Goal: Task Accomplishment & Management: Use online tool/utility

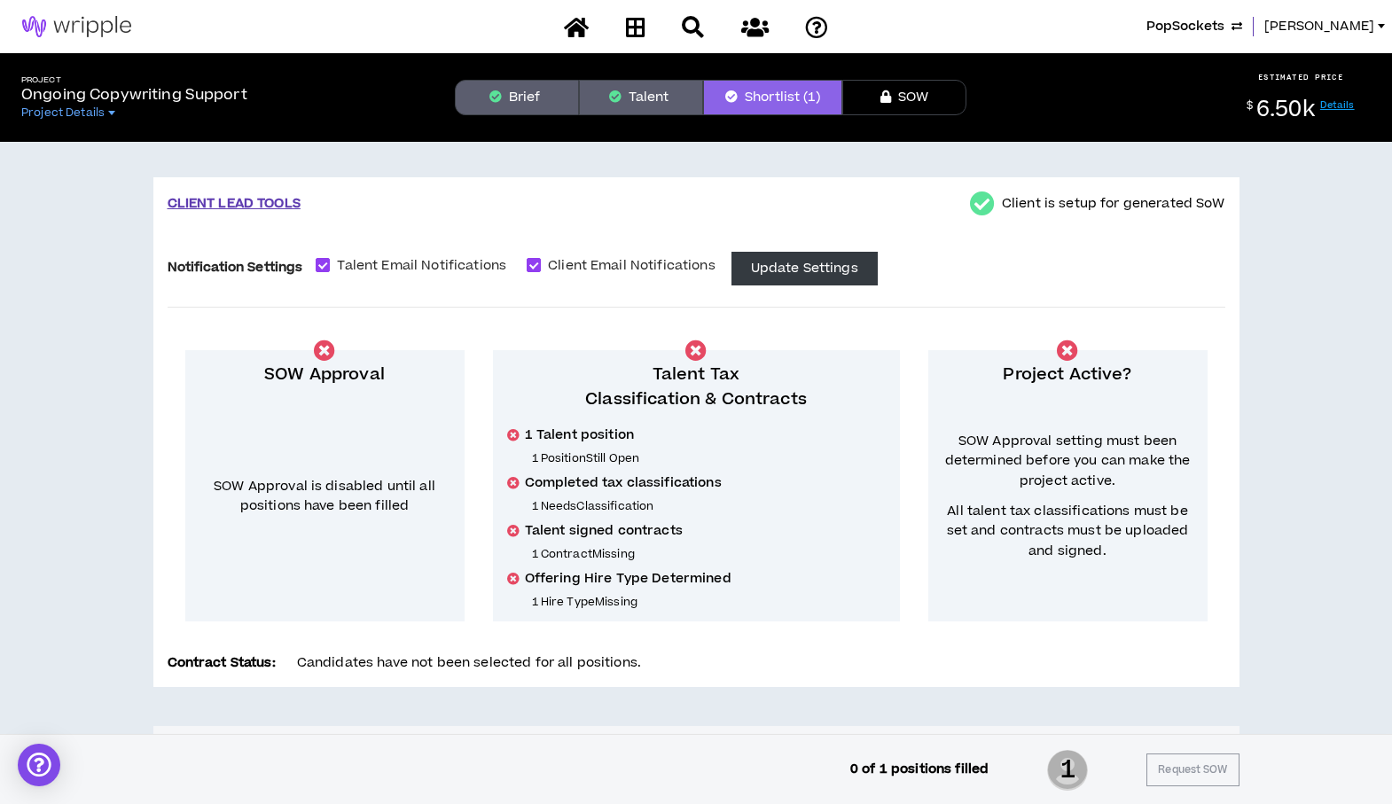
click at [1224, 24] on span "PopSockets" at bounding box center [1185, 27] width 78 height 20
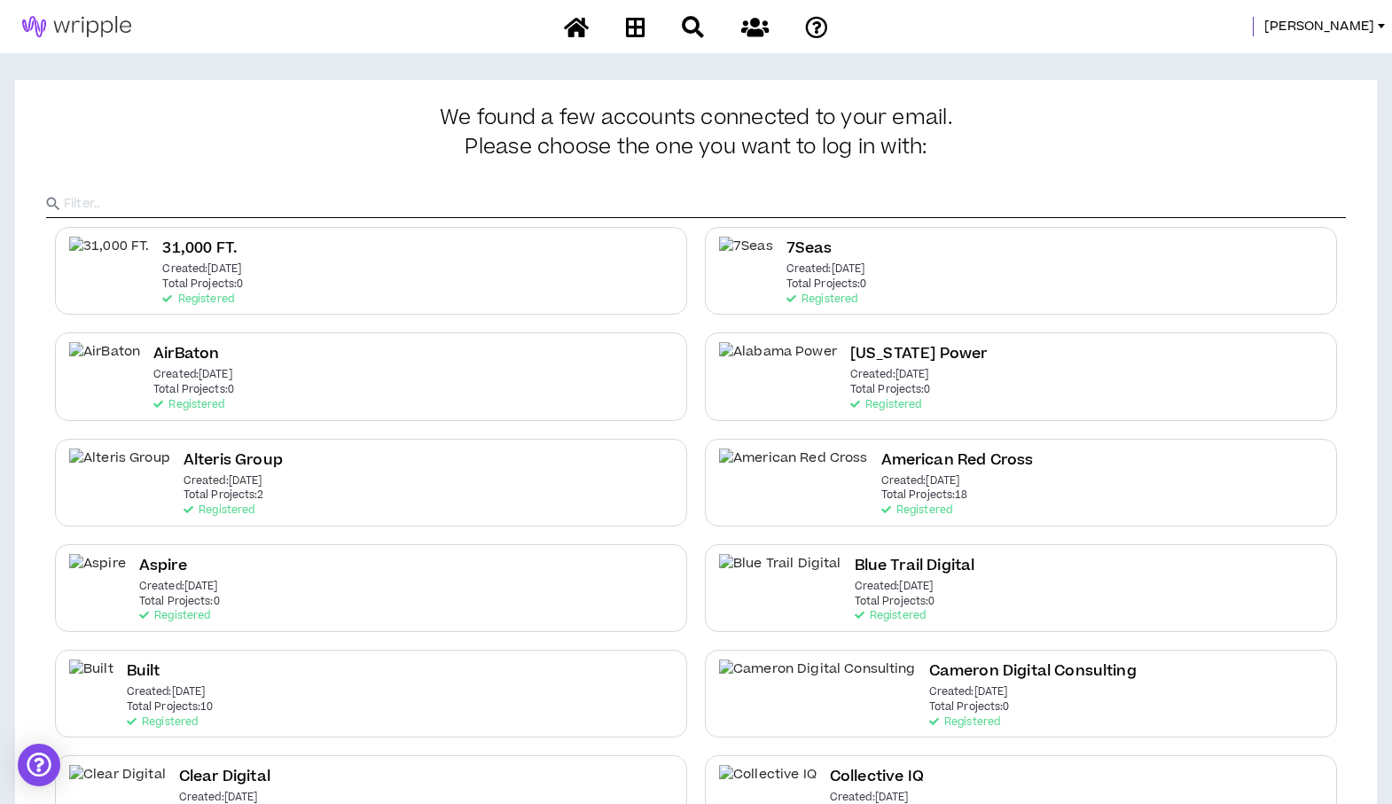
click at [405, 214] on input "text" at bounding box center [705, 204] width 1282 height 27
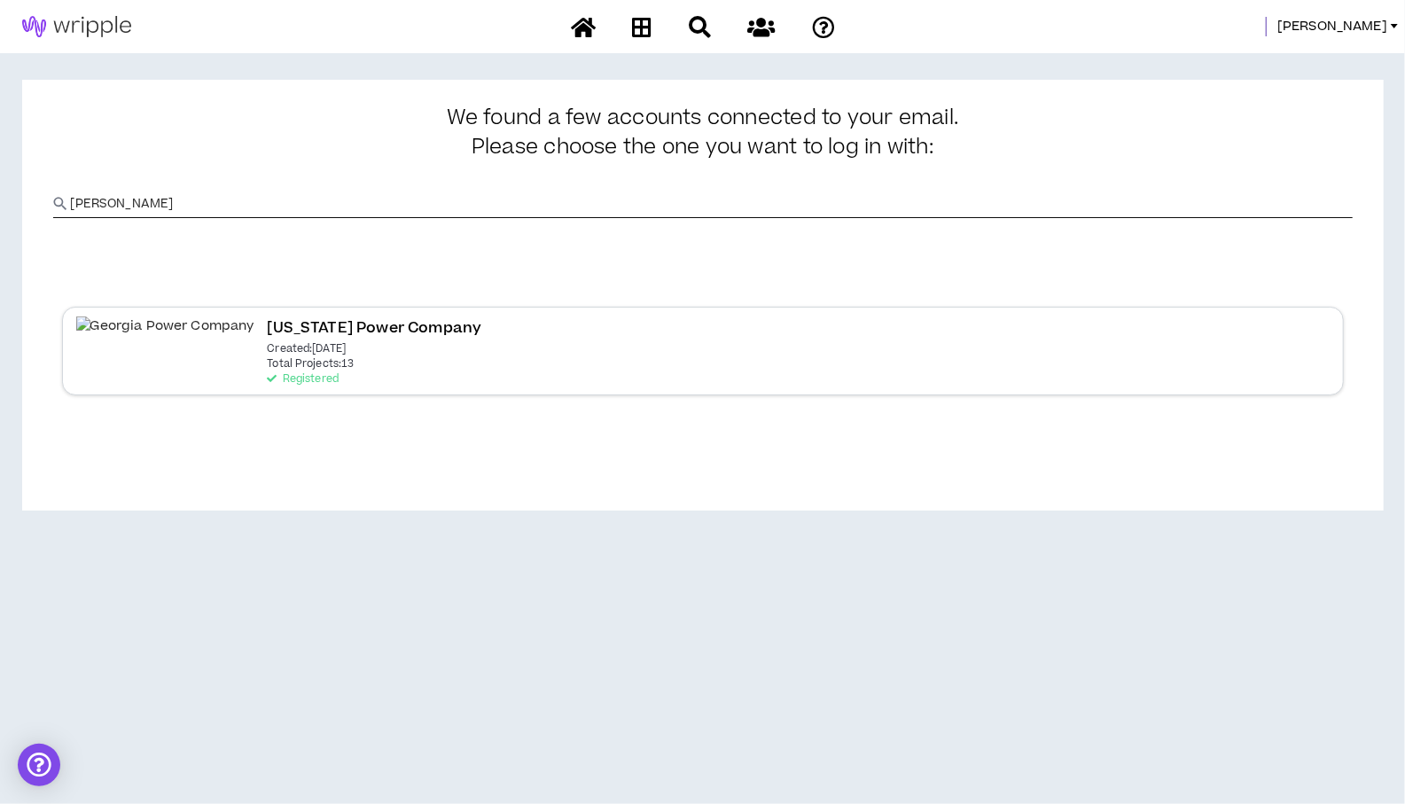
type input "Georgi"
click at [355, 377] on div "Georgia Power Company Created: Jun 6 2024 Total Projects: 13 Registered" at bounding box center [703, 351] width 1282 height 88
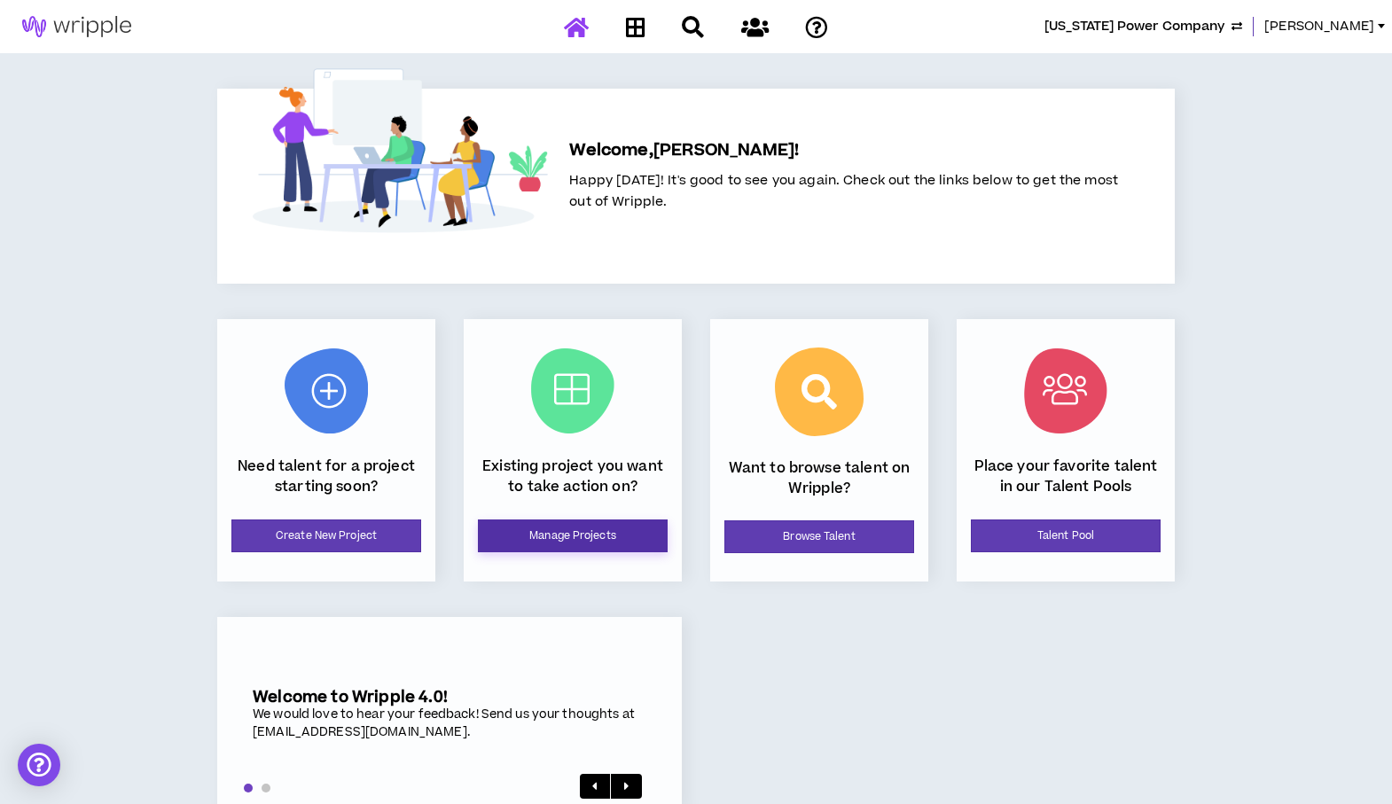
click at [557, 533] on link "Manage Projects" at bounding box center [573, 535] width 190 height 33
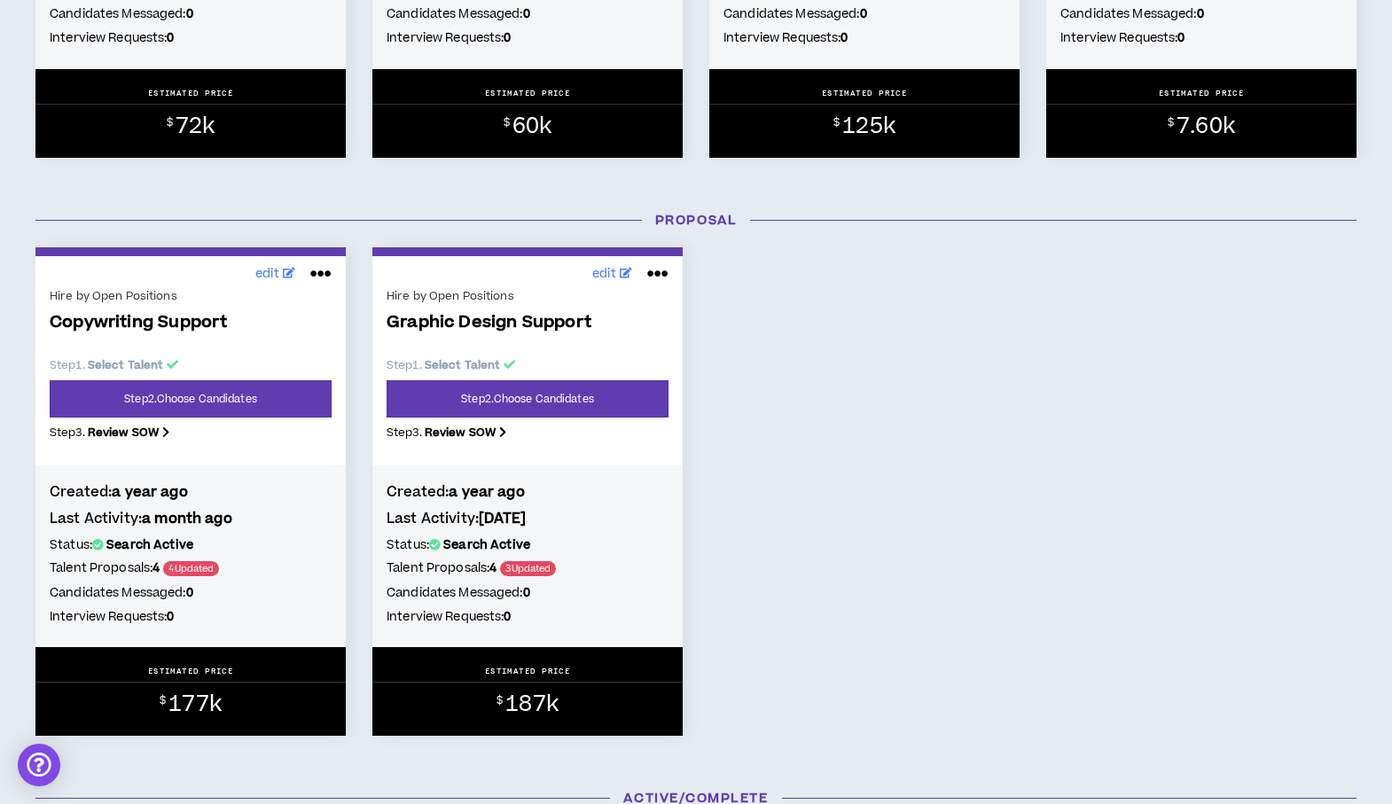
scroll to position [683, 0]
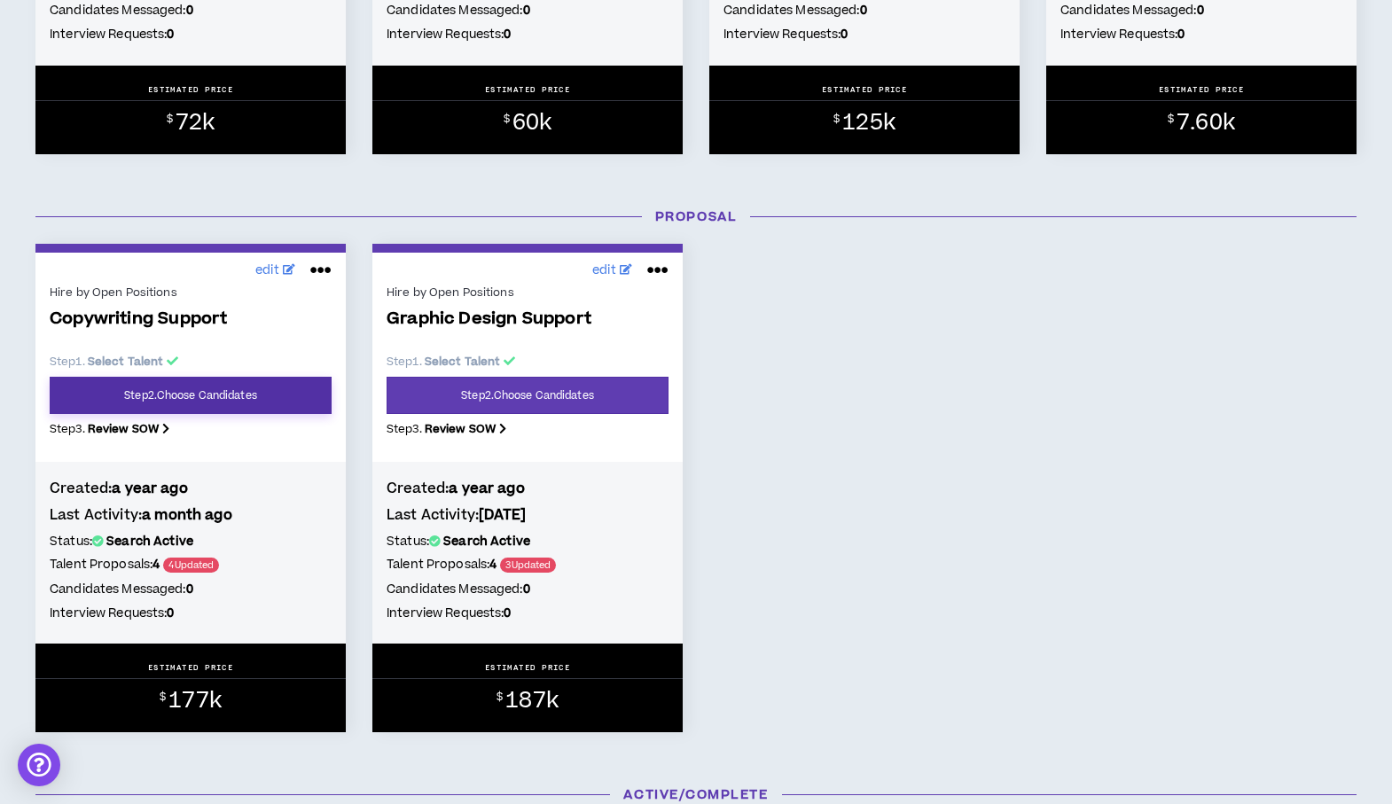
click at [183, 399] on link "Step 2 . Choose Candidates" at bounding box center [191, 395] width 282 height 37
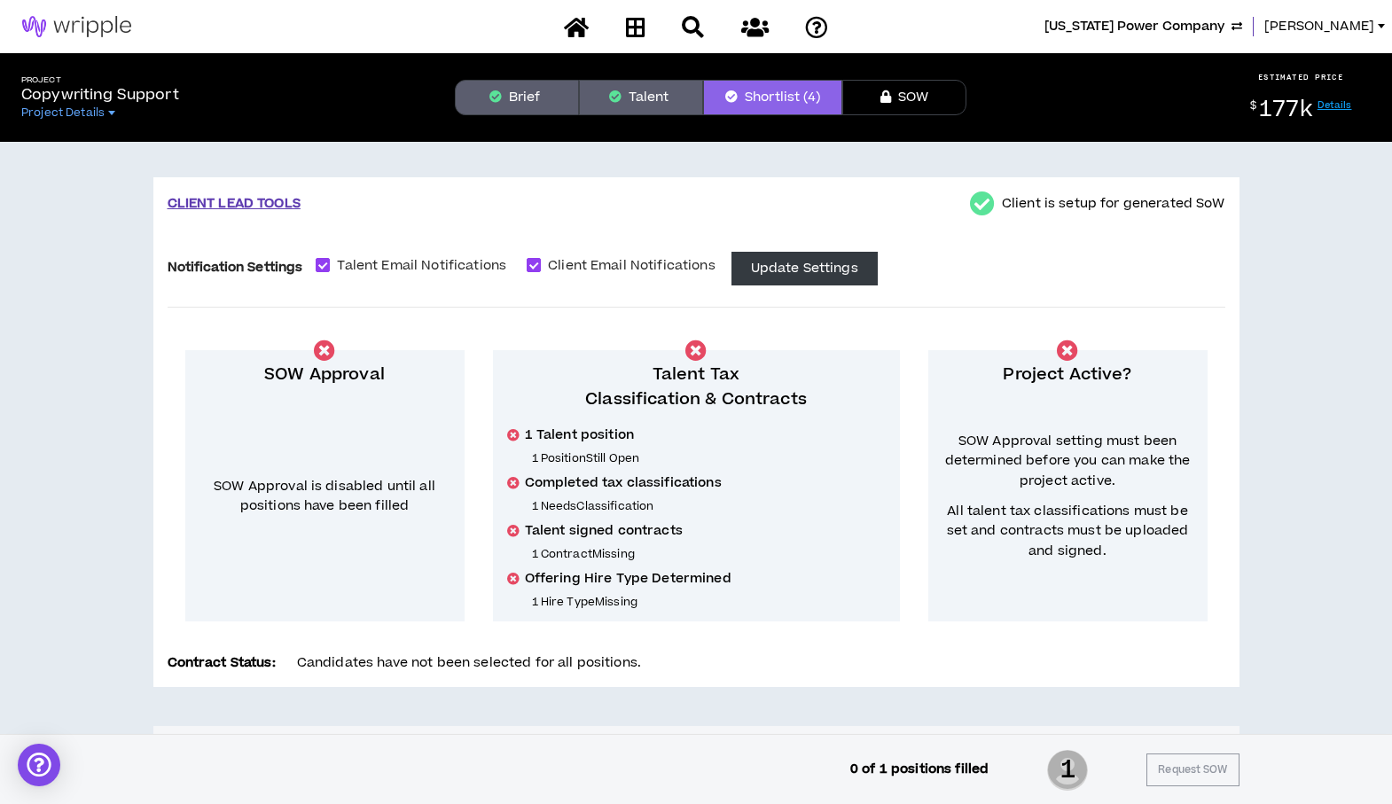
click at [1201, 24] on span "Georgia Power Company" at bounding box center [1134, 27] width 180 height 20
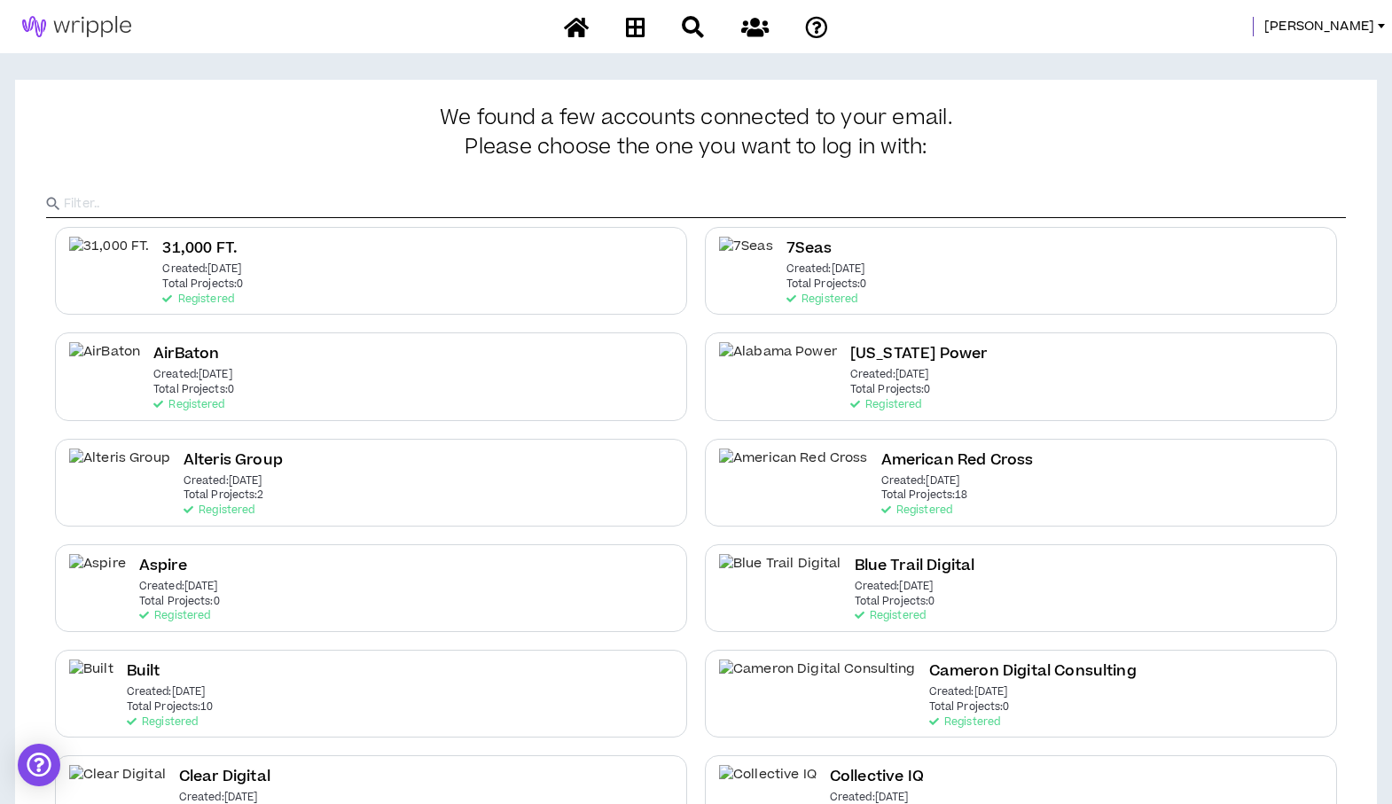
click at [585, 211] on input "text" at bounding box center [705, 204] width 1282 height 27
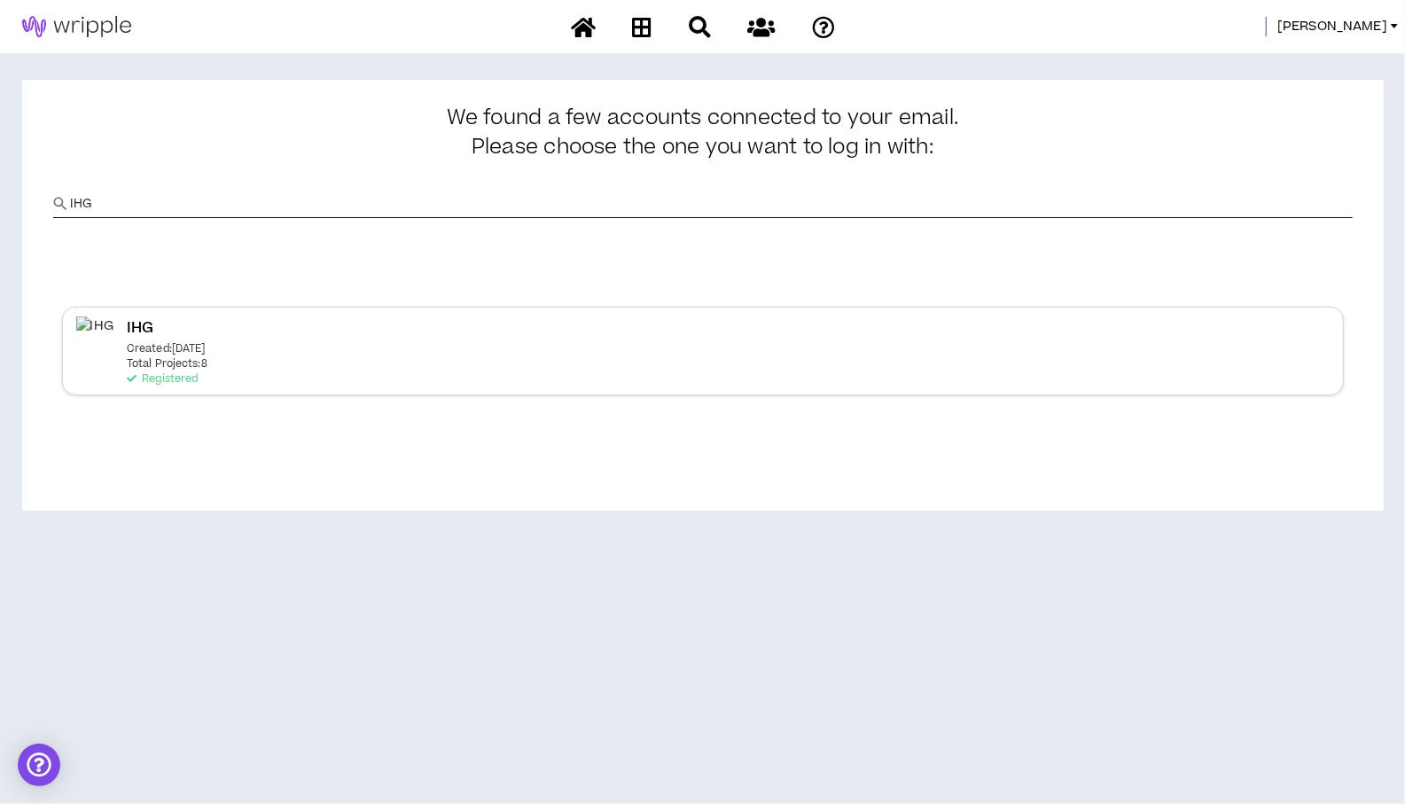
type input "IHG"
click at [164, 373] on p "Registered" at bounding box center [162, 379] width 71 height 12
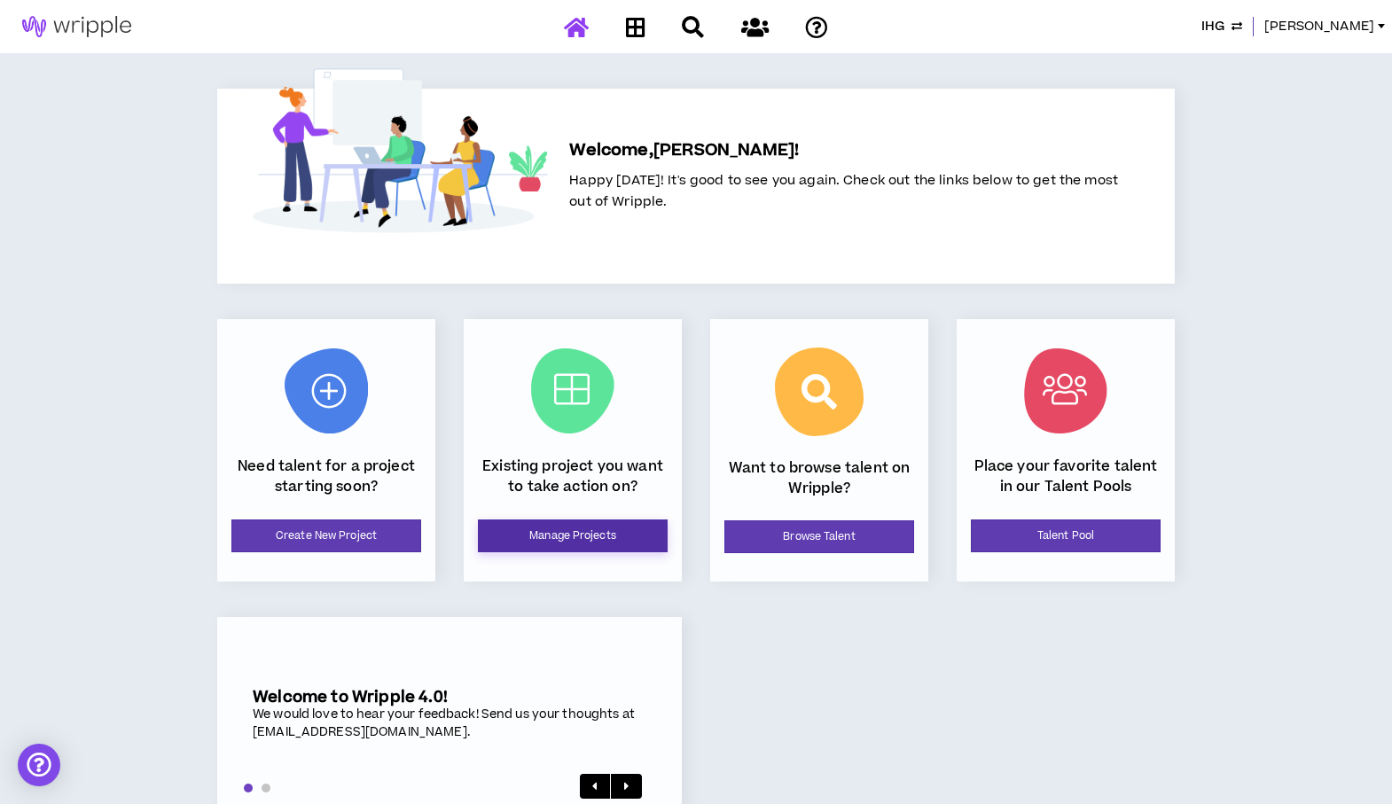
click at [583, 536] on link "Manage Projects" at bounding box center [573, 535] width 190 height 33
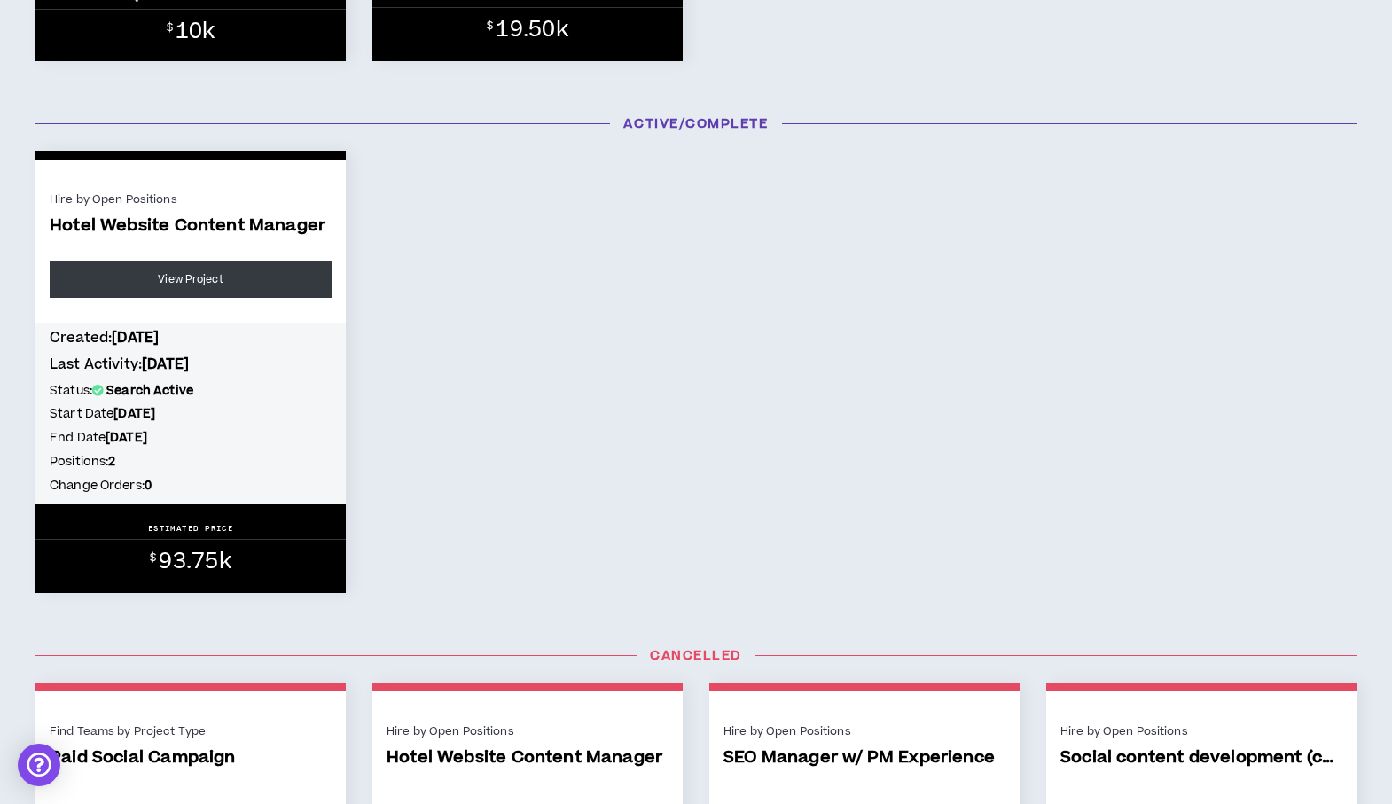
scroll to position [1302, 0]
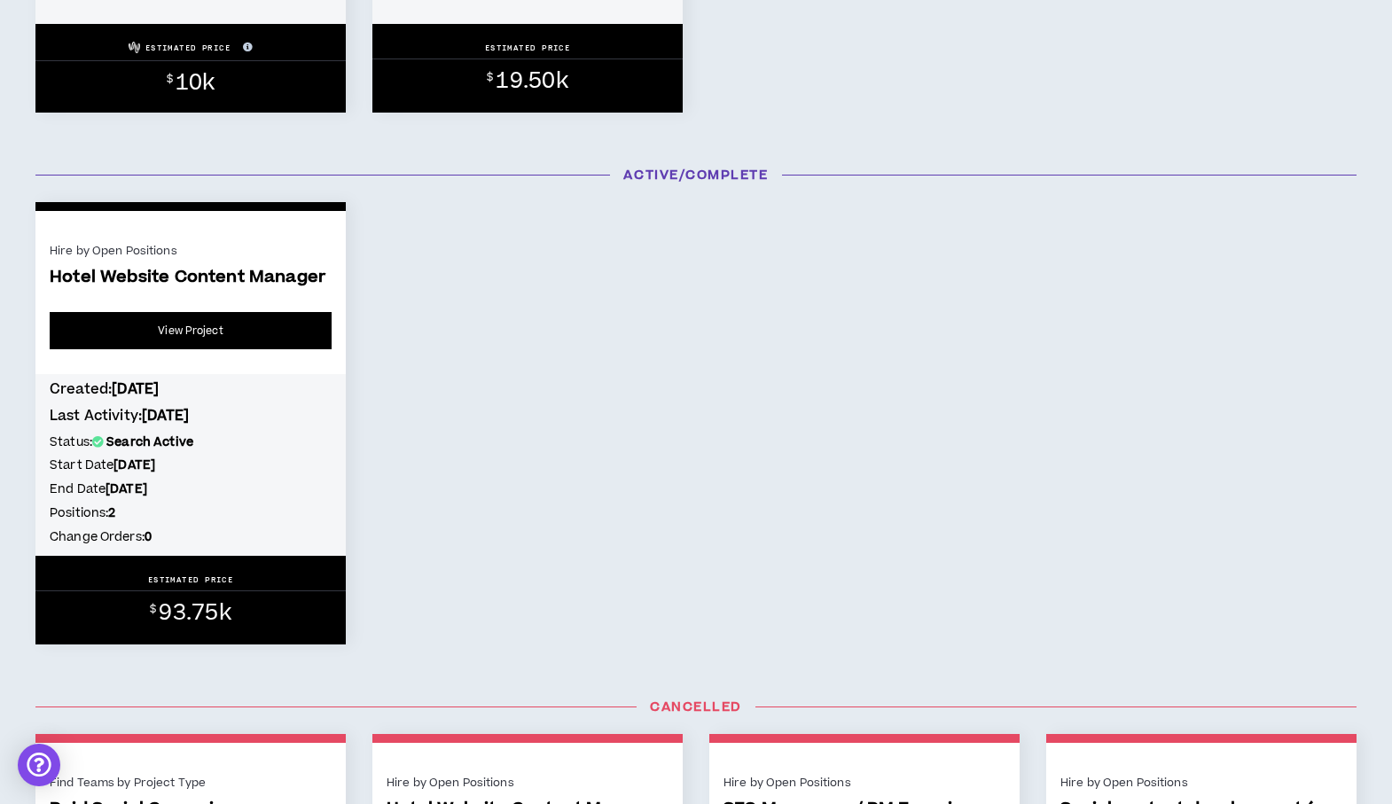
click at [179, 331] on link "View Project" at bounding box center [191, 330] width 282 height 37
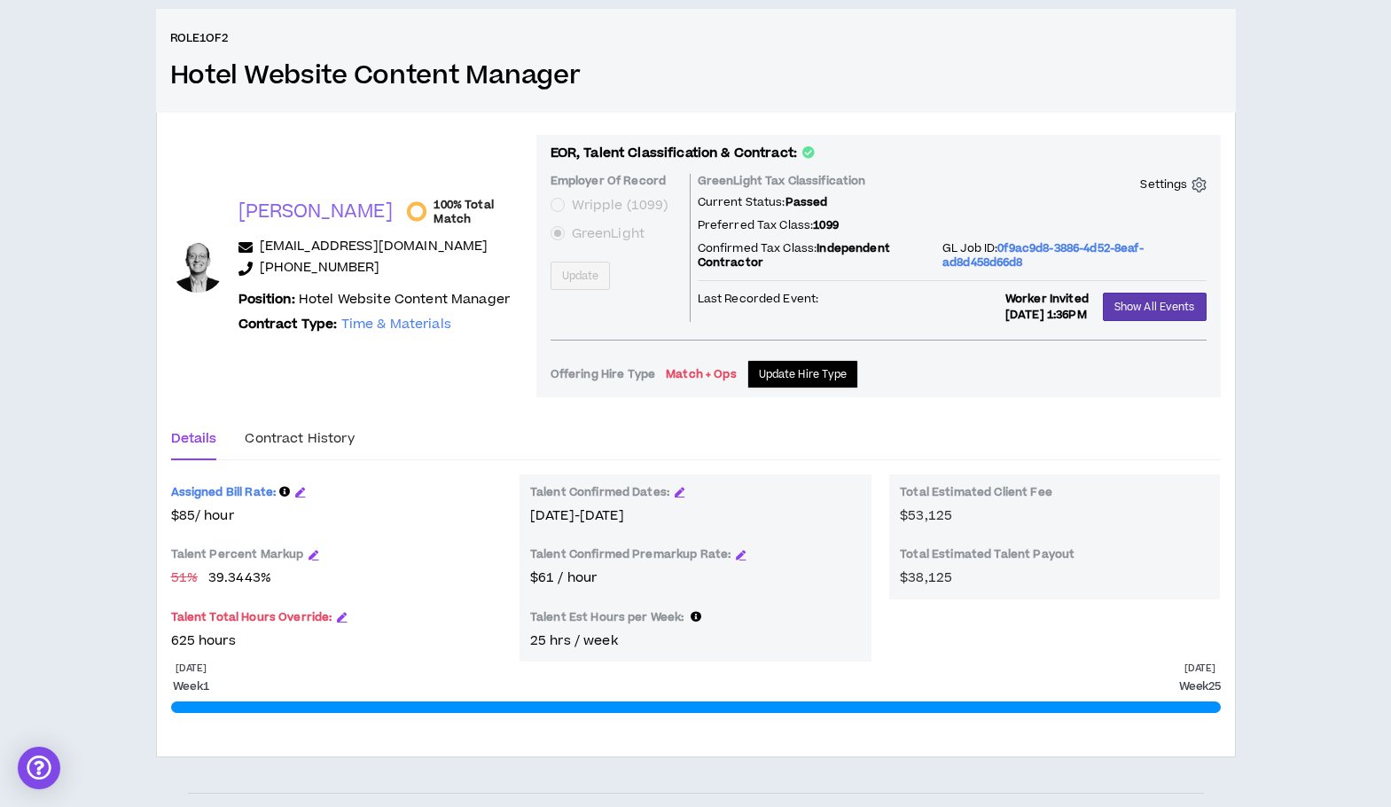
scroll to position [339, 0]
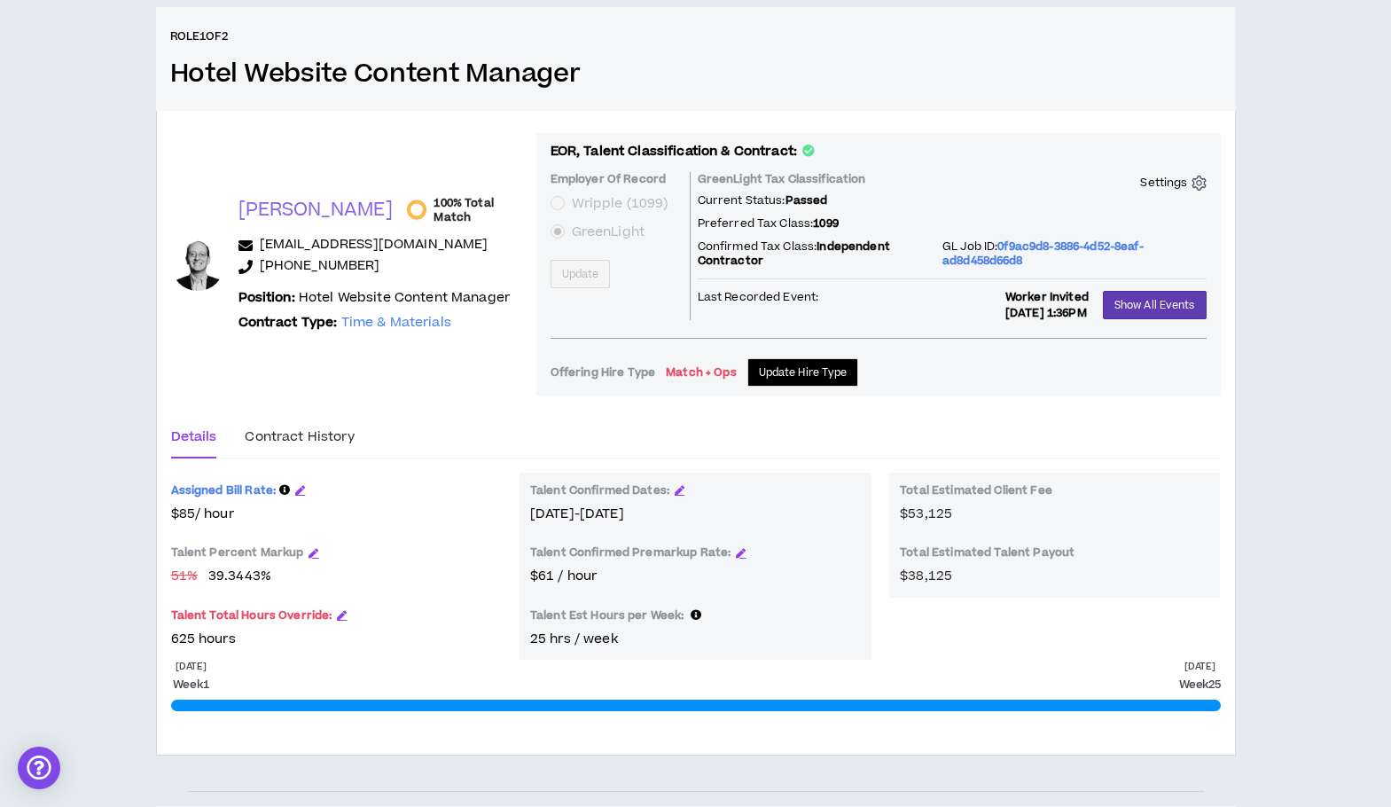
click at [70, 103] on div "Roles: 2 Start Date: 7/14/2025 End Date: 12/31/2025 Change Orders: 0 Published,…" at bounding box center [695, 697] width 1391 height 1800
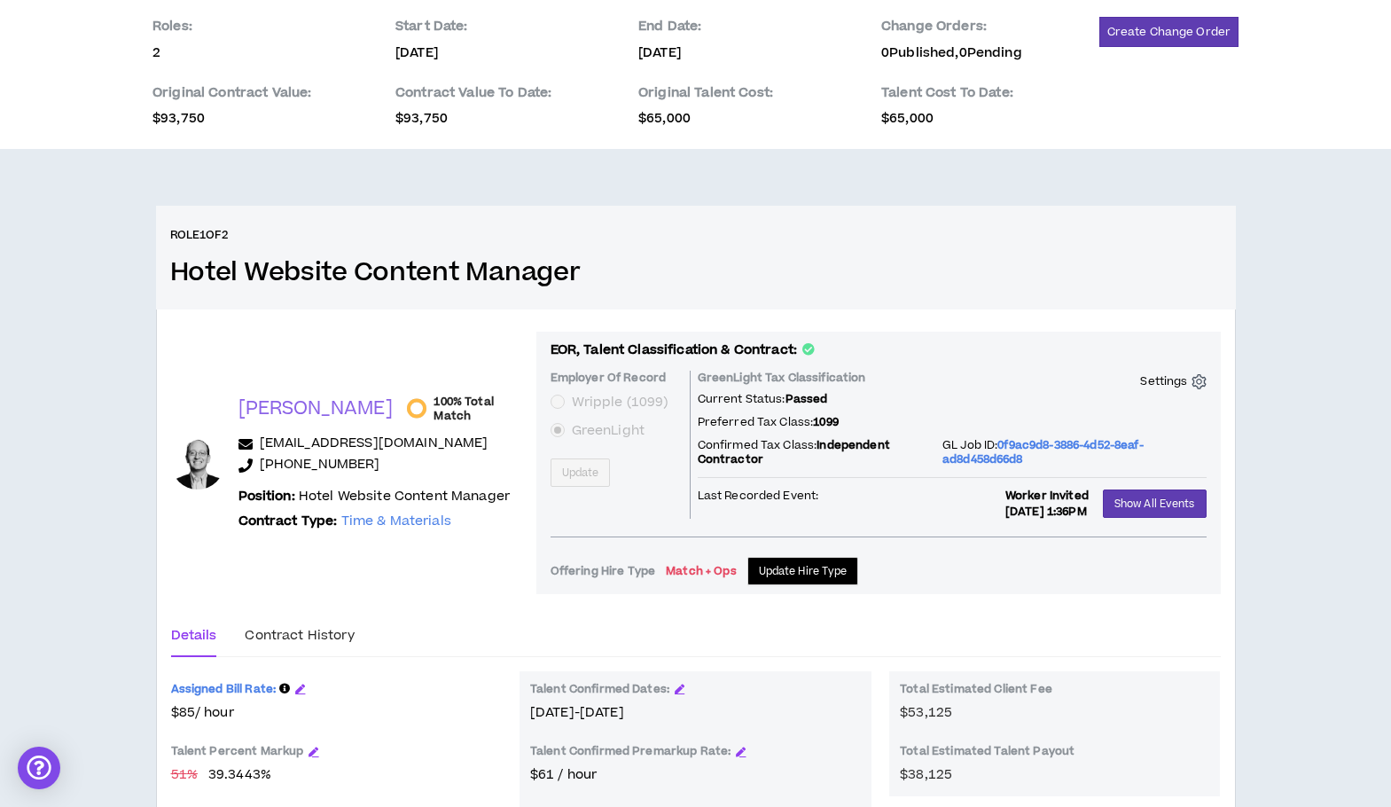
scroll to position [0, 0]
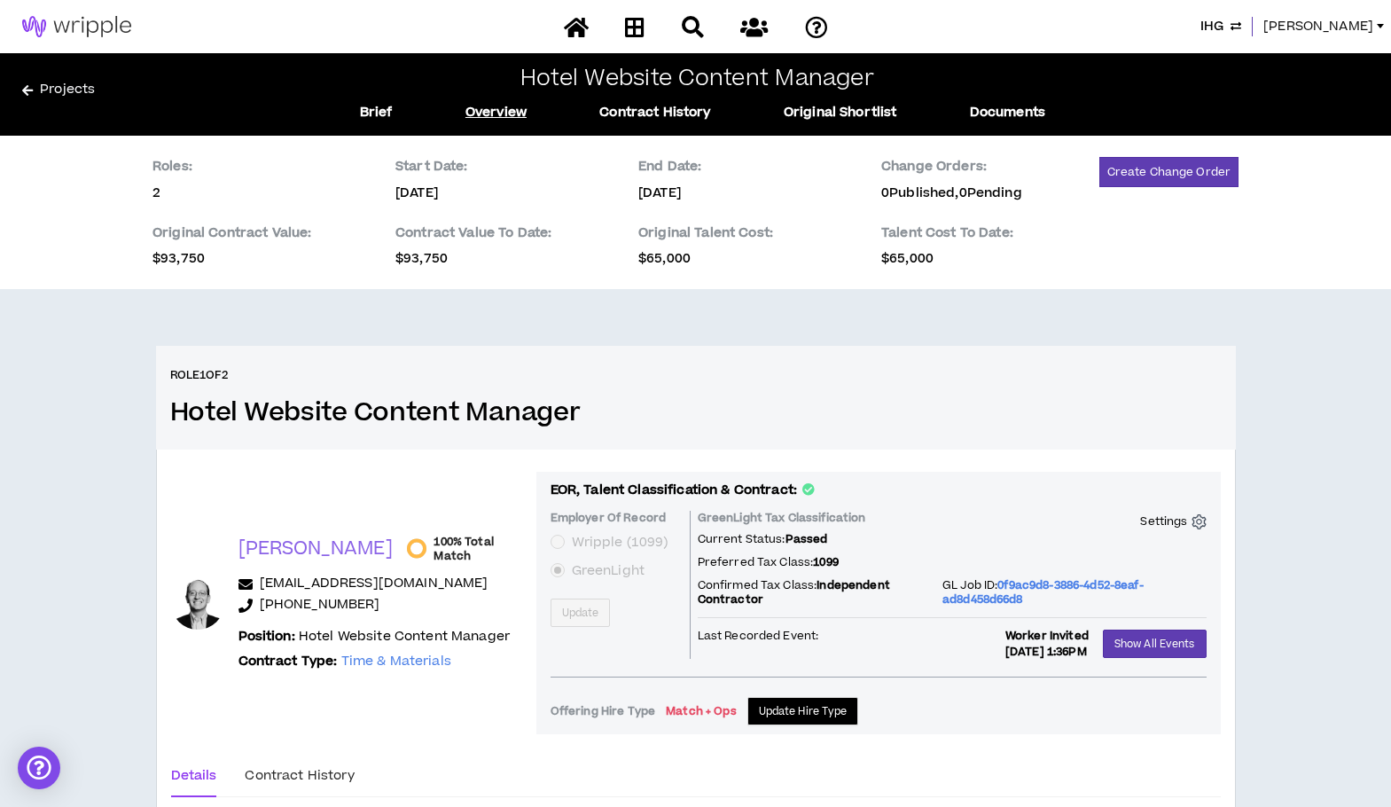
click at [1335, 29] on span "[PERSON_NAME]" at bounding box center [1318, 27] width 110 height 20
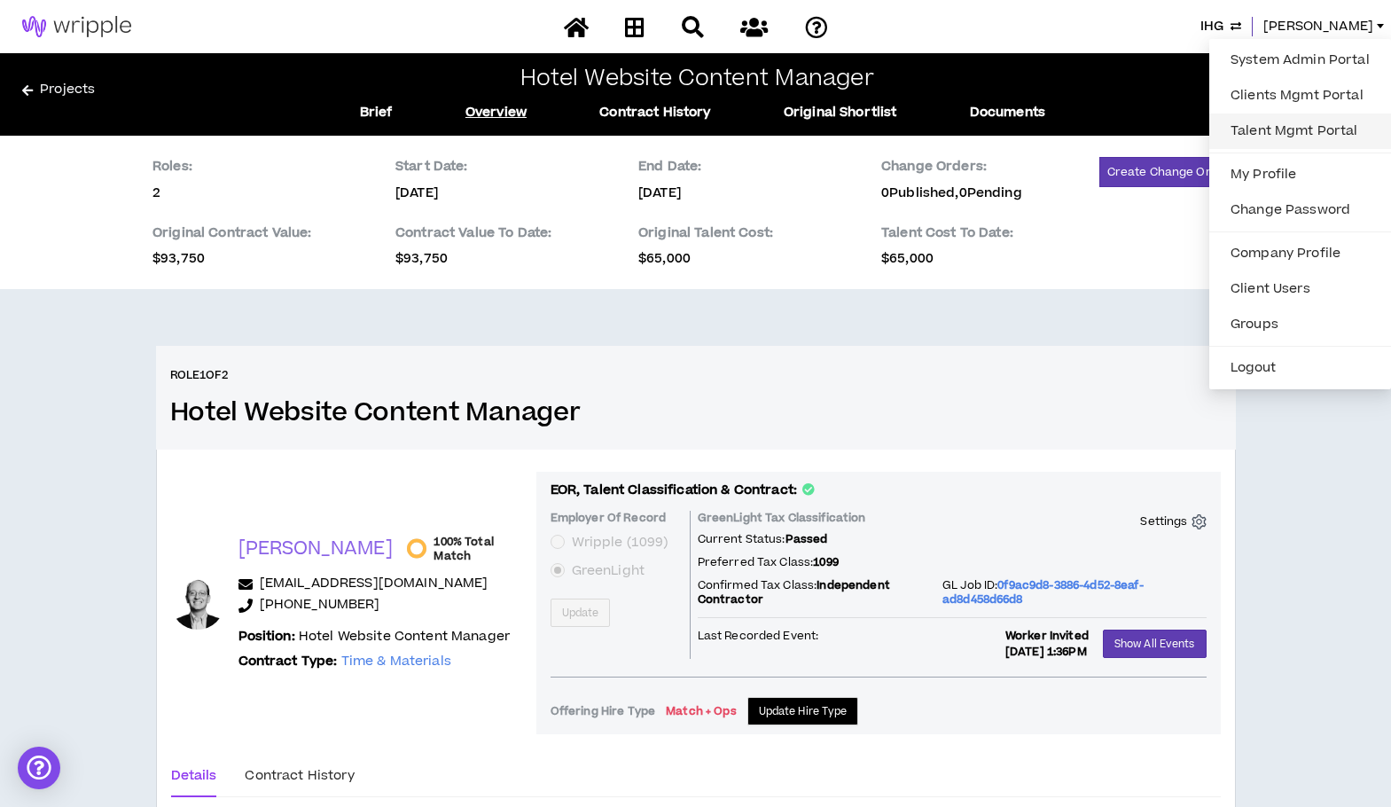
click at [1298, 128] on link "Talent Mgmt Portal" at bounding box center [1300, 131] width 160 height 27
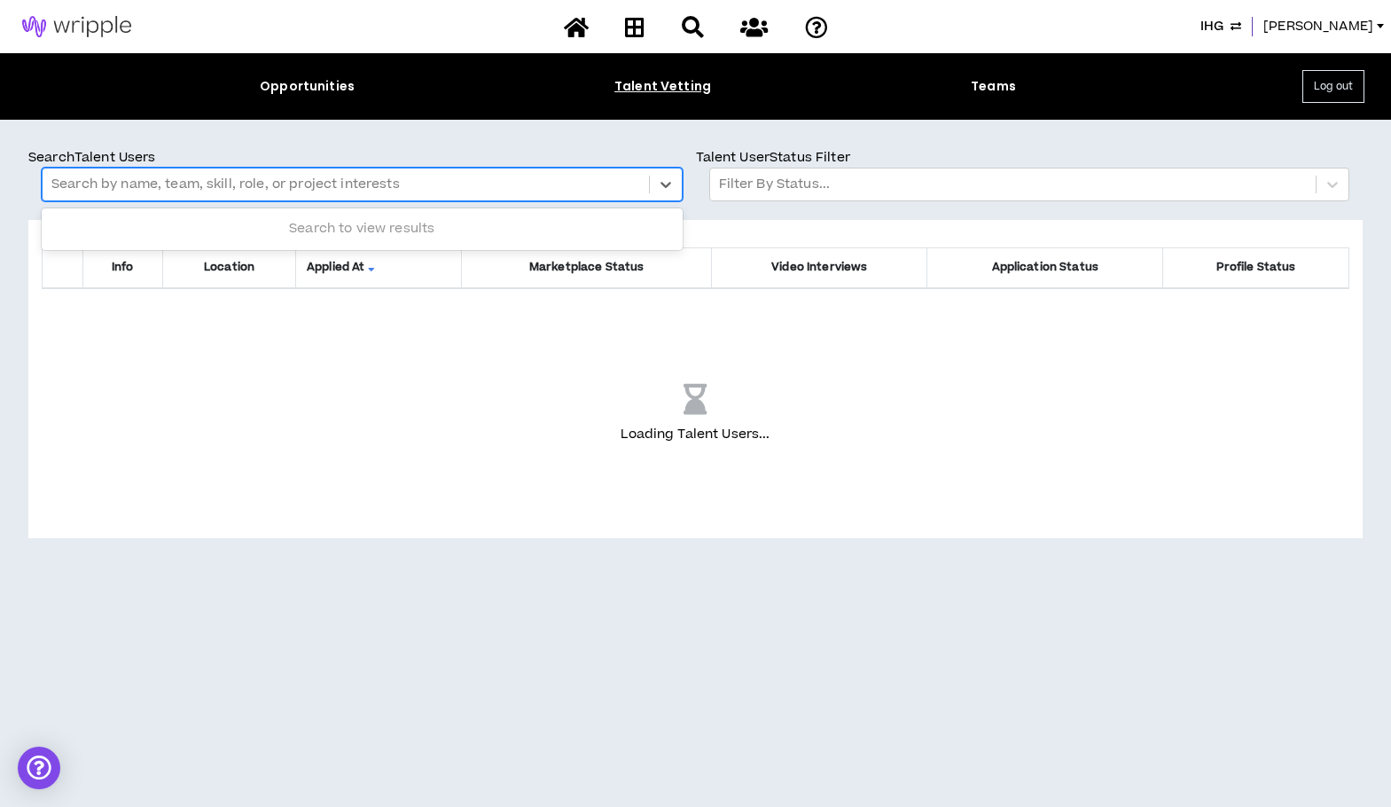
click at [314, 182] on div at bounding box center [345, 184] width 589 height 23
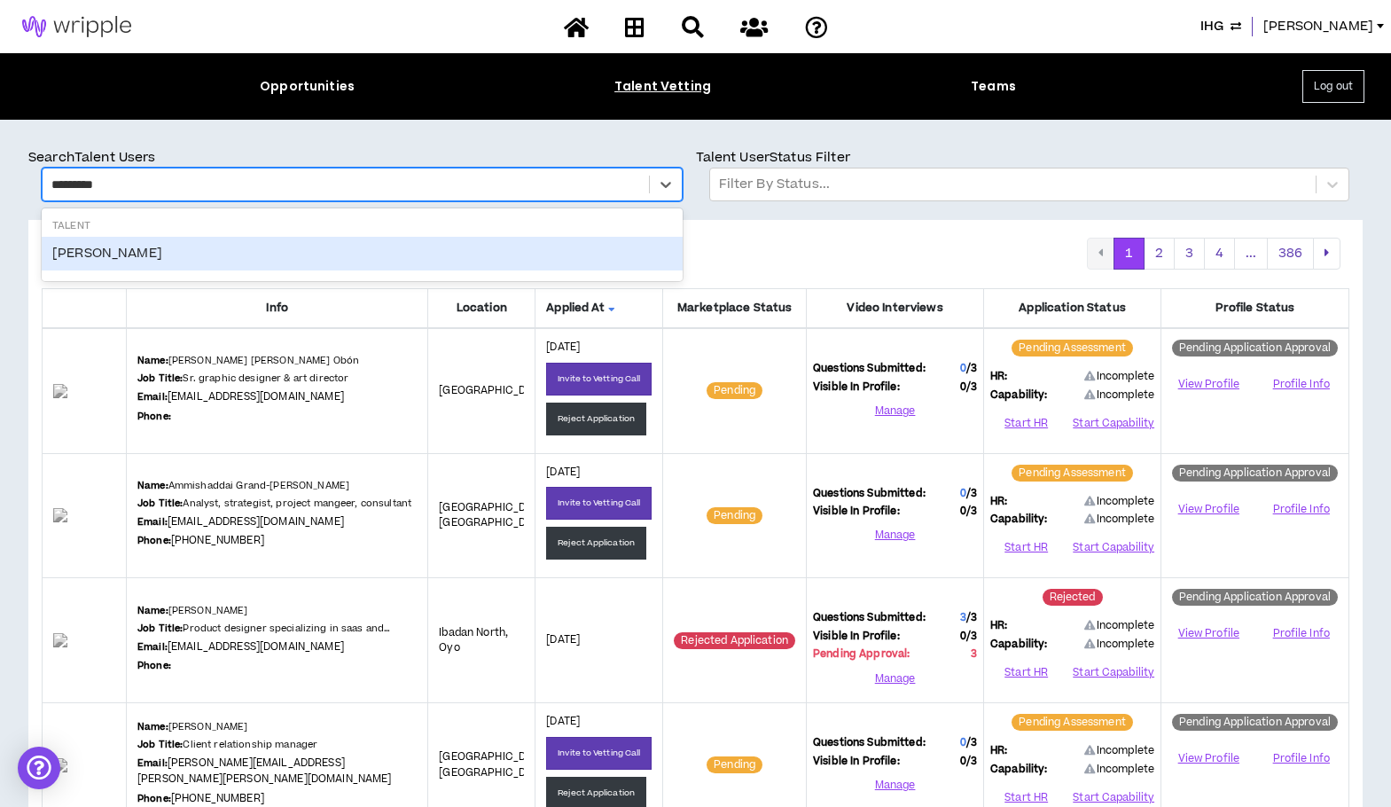
type input "********"
click at [110, 244] on div "[PERSON_NAME]" at bounding box center [362, 254] width 641 height 34
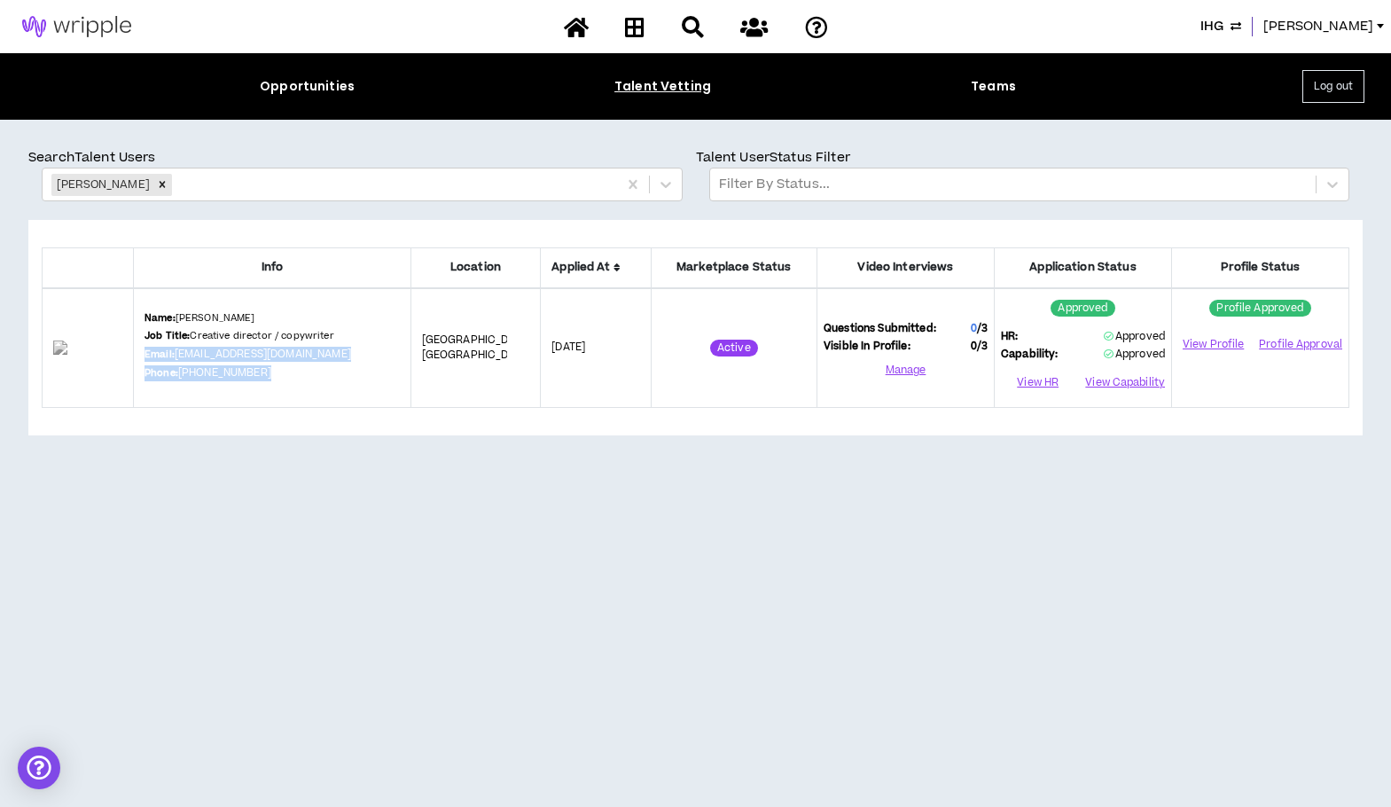
drag, startPoint x: 285, startPoint y: 374, endPoint x: 168, endPoint y: 353, distance: 119.8
click at [168, 353] on div "Name: [PERSON_NAME] Job Title: Creative director / copywriter Email: [EMAIL_ADD…" at bounding box center [271, 348] width 255 height 74
copy div "Email: [EMAIL_ADDRESS][DOMAIN_NAME] Phone: [PHONE_NUMBER]"
